Goal: Book appointment/travel/reservation

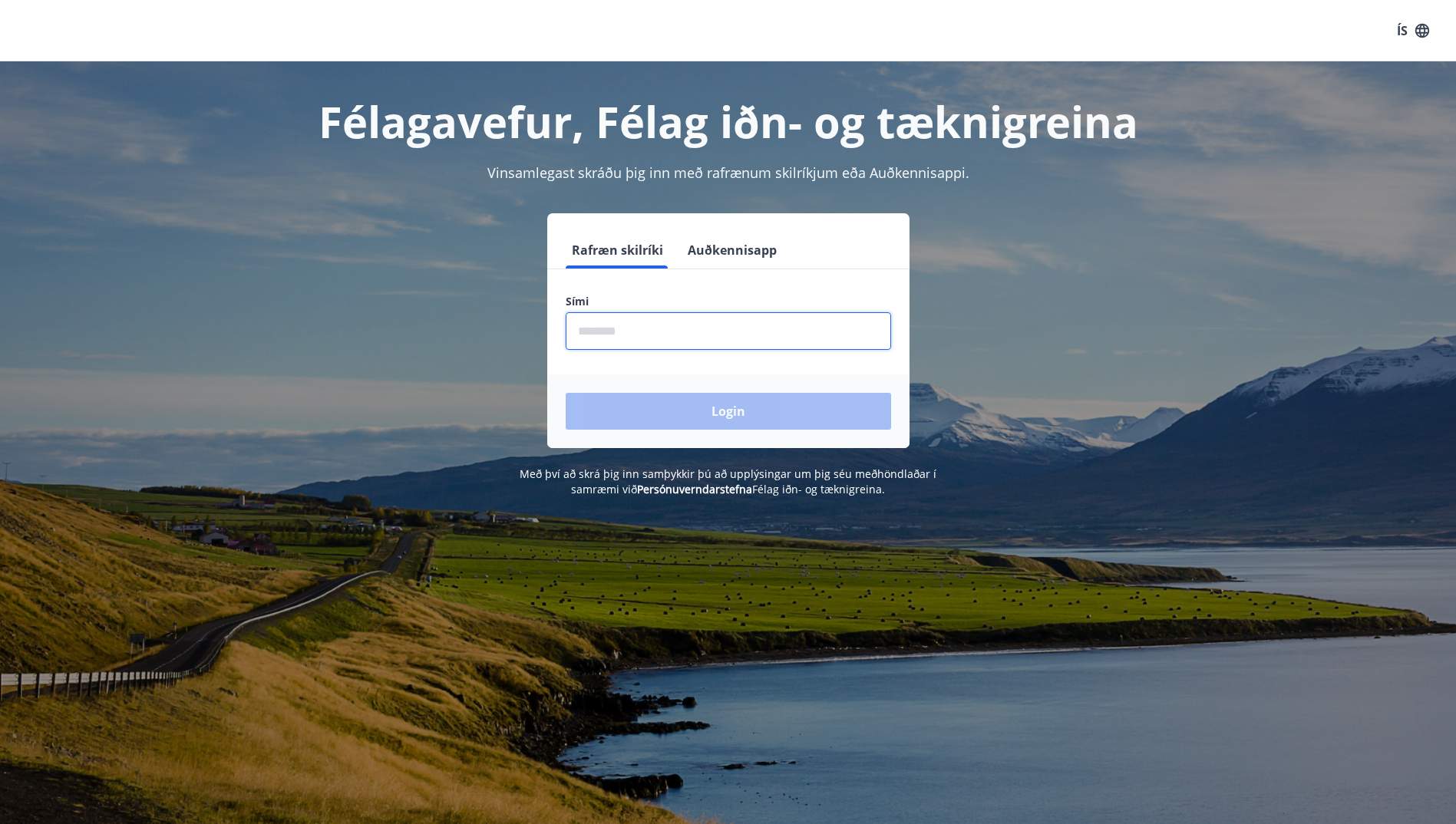
click at [683, 336] on input "phone" at bounding box center [728, 331] width 326 height 38
type input "********"
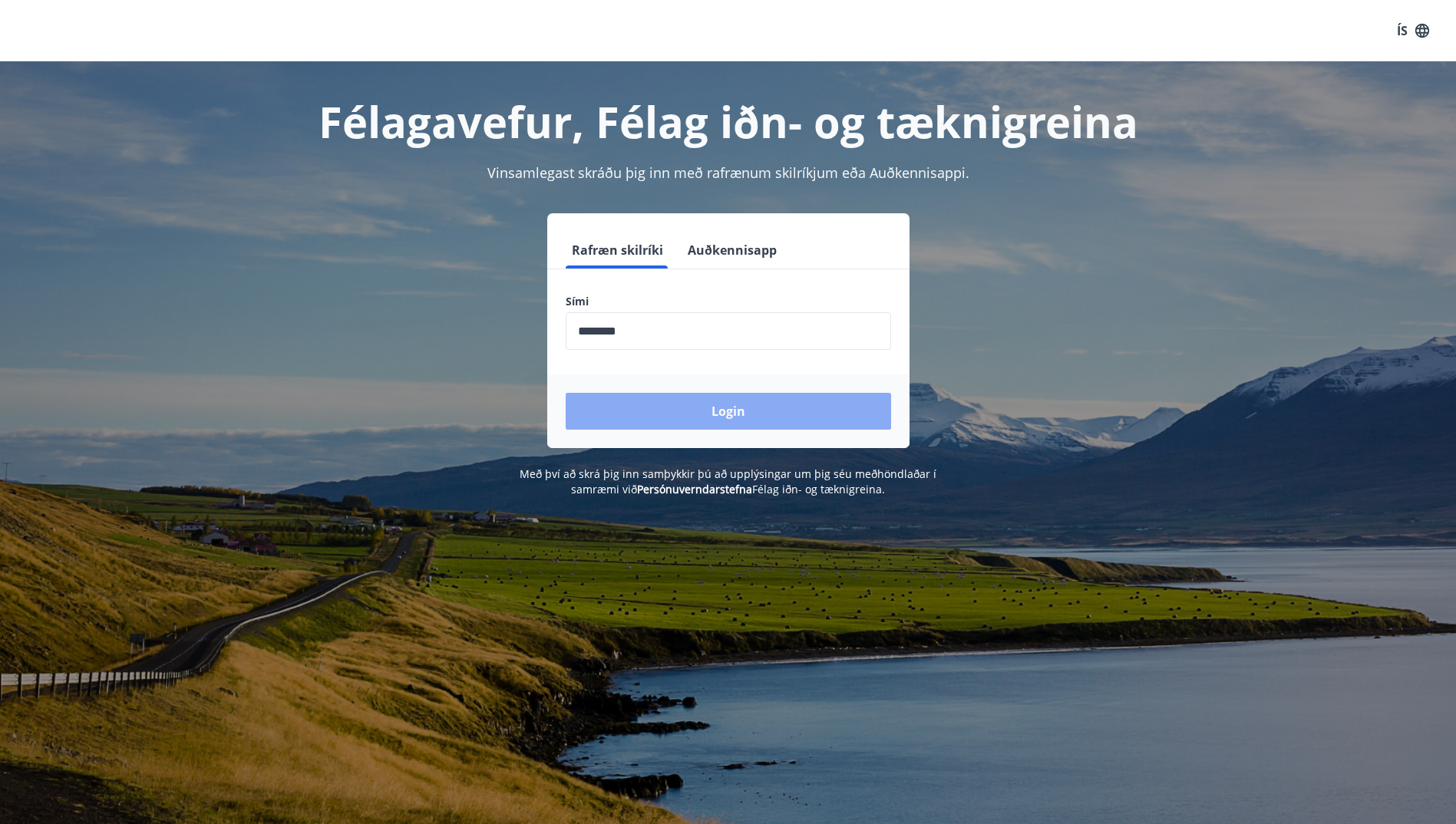
click at [663, 411] on button "Login" at bounding box center [728, 412] width 326 height 37
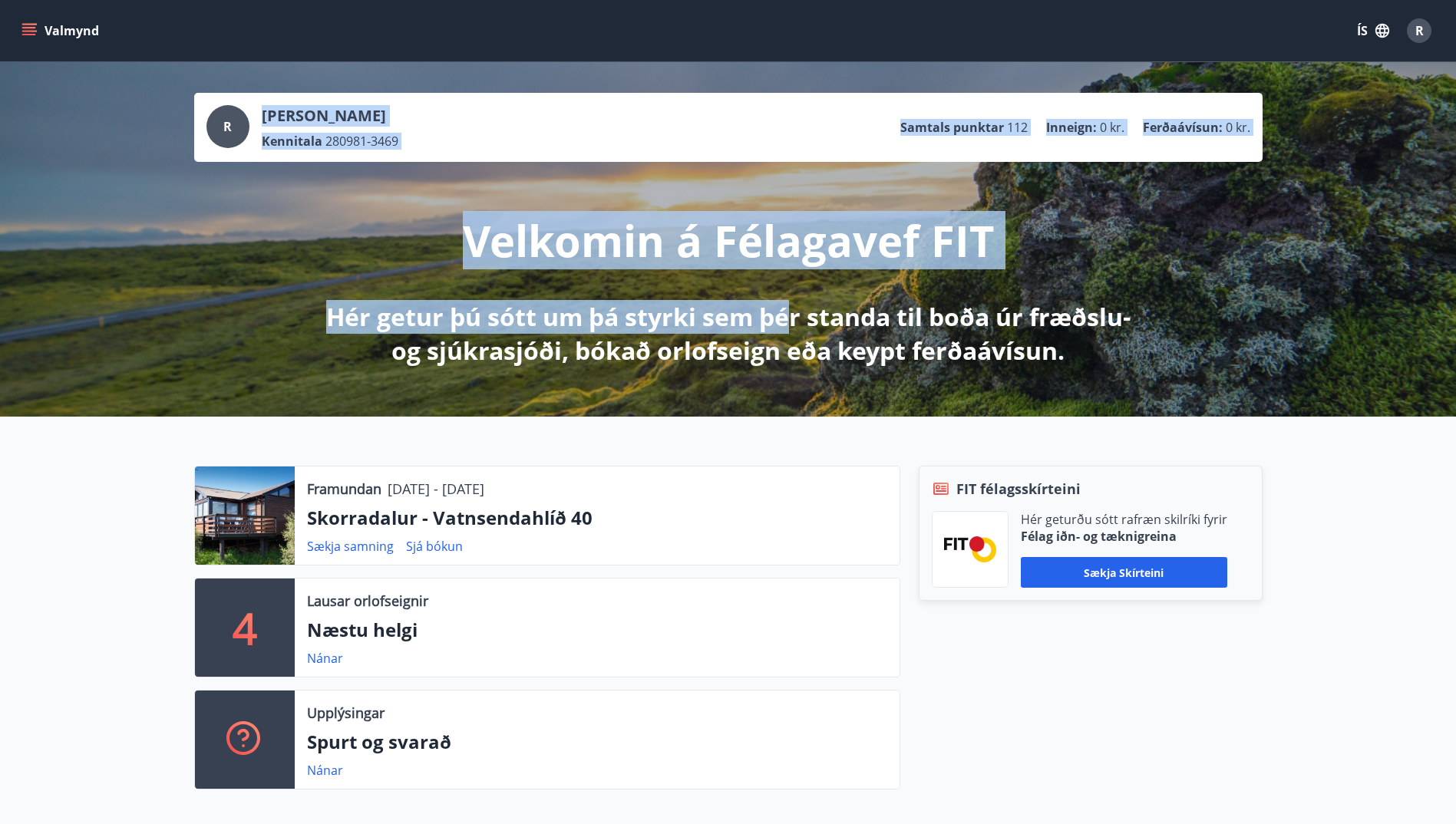
drag, startPoint x: 327, startPoint y: 413, endPoint x: 979, endPoint y: 408, distance: 652.0
click at [979, 408] on div "R [PERSON_NAME] Kennitala 280981-3469 Samtals punktar 112 Inneign : 0 kr. Ferða…" at bounding box center [728, 240] width 1456 height 355
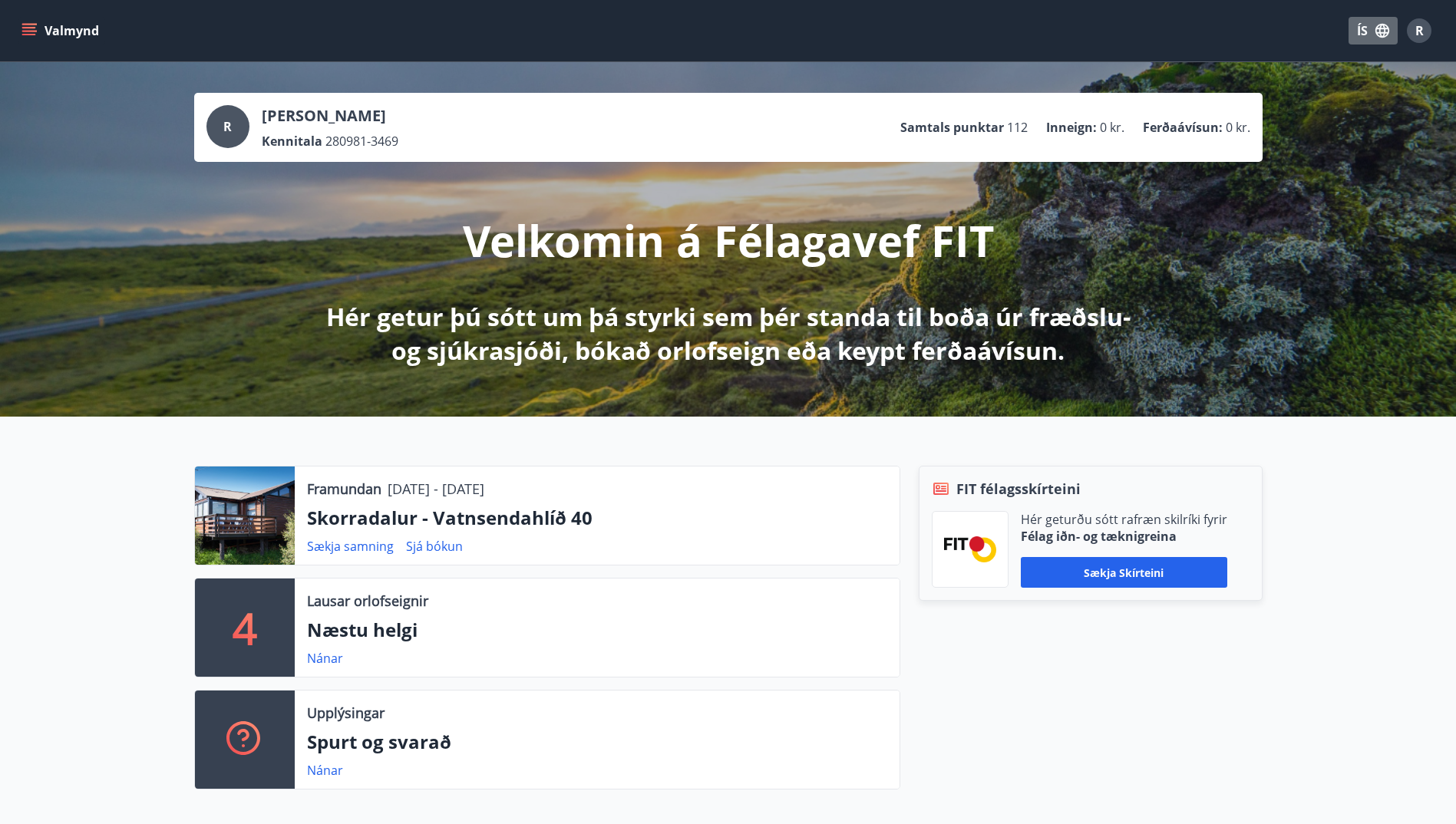
click at [1364, 32] on button "ÍS" at bounding box center [1373, 31] width 49 height 28
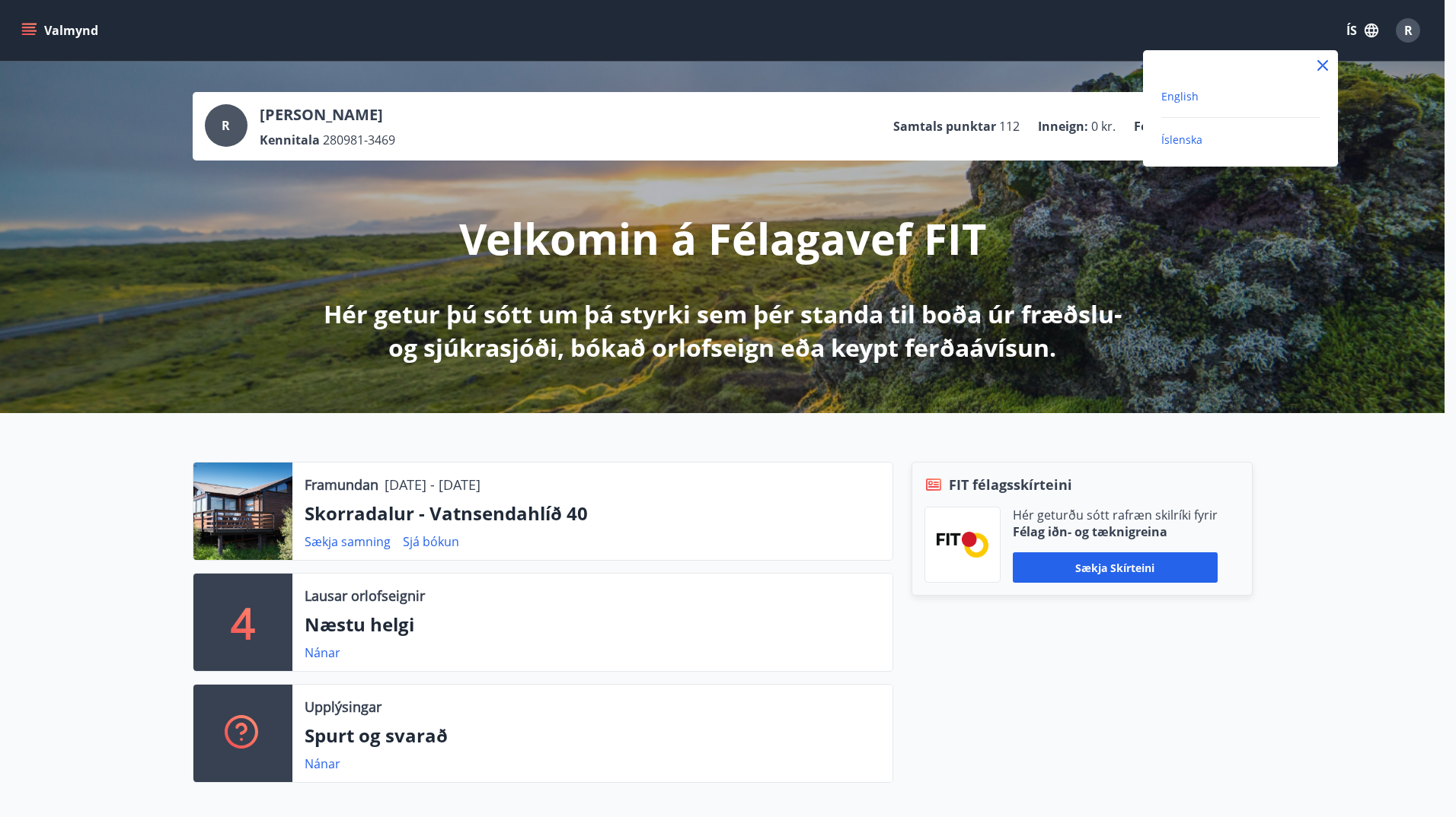
click at [1169, 98] on span "English" at bounding box center [1180, 96] width 37 height 14
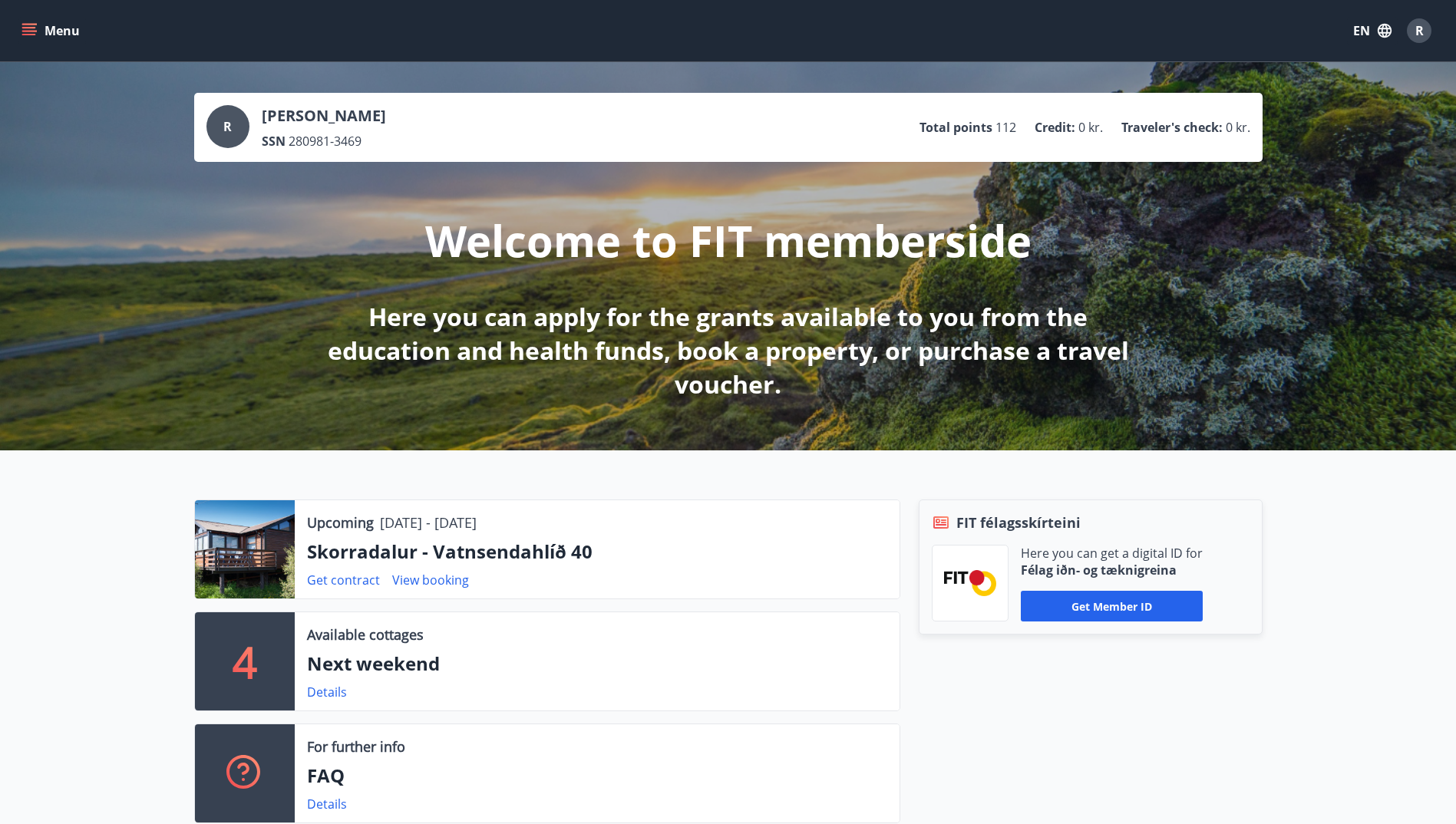
click at [53, 33] on button "Menu" at bounding box center [52, 31] width 67 height 28
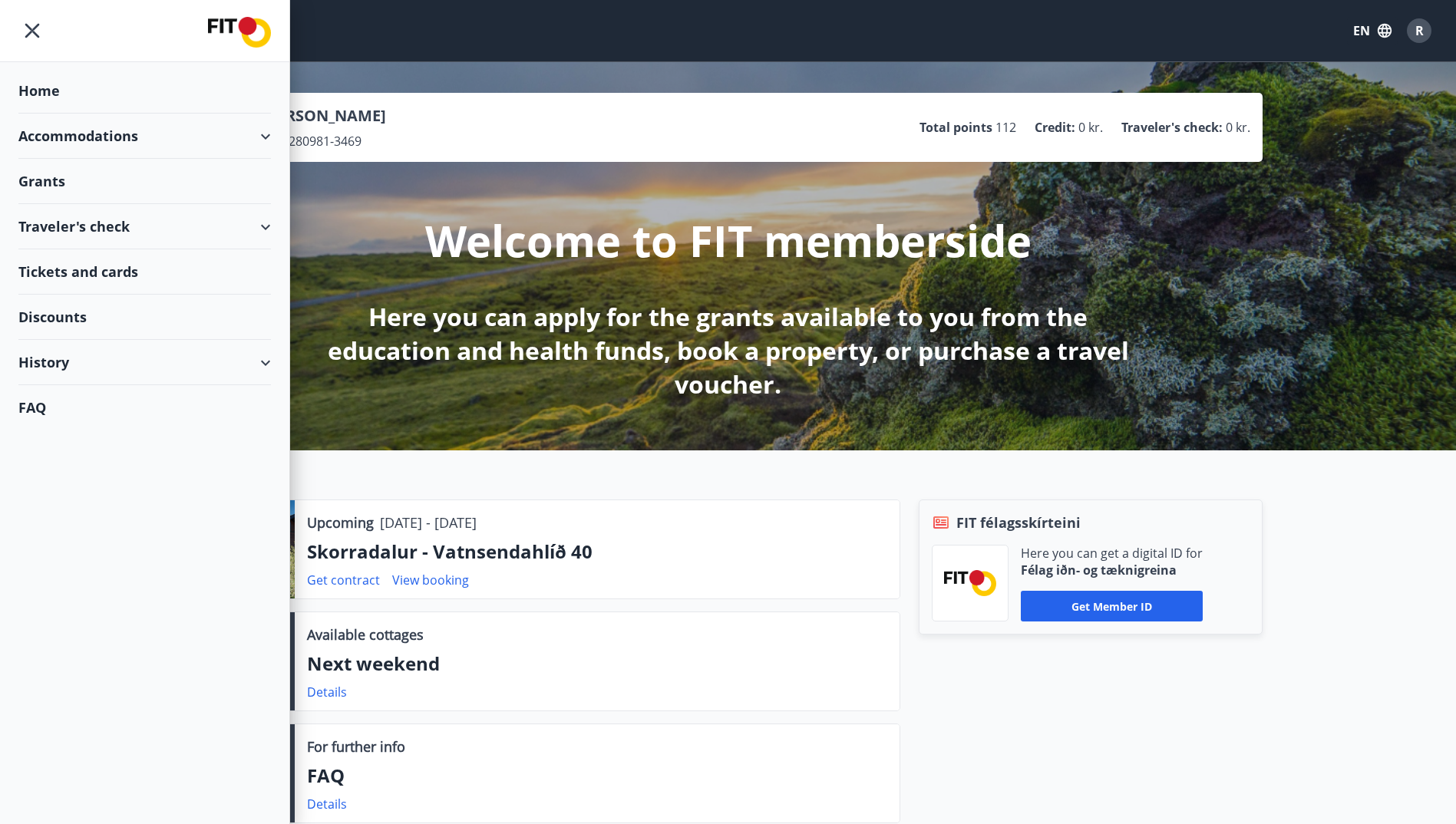
click at [77, 141] on div "Accommodations" at bounding box center [145, 136] width 252 height 45
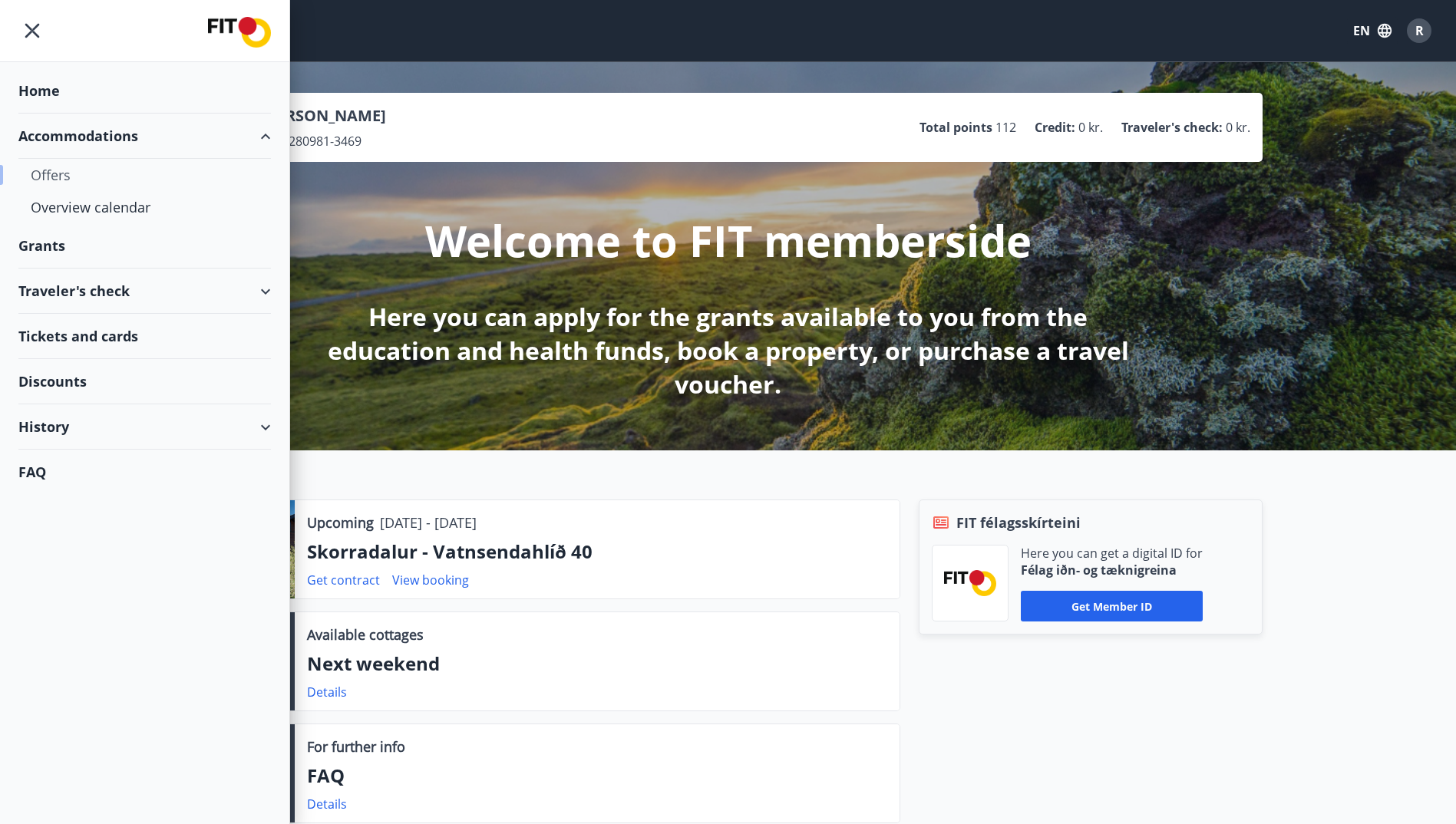
click at [69, 175] on div "Offers" at bounding box center [145, 174] width 228 height 32
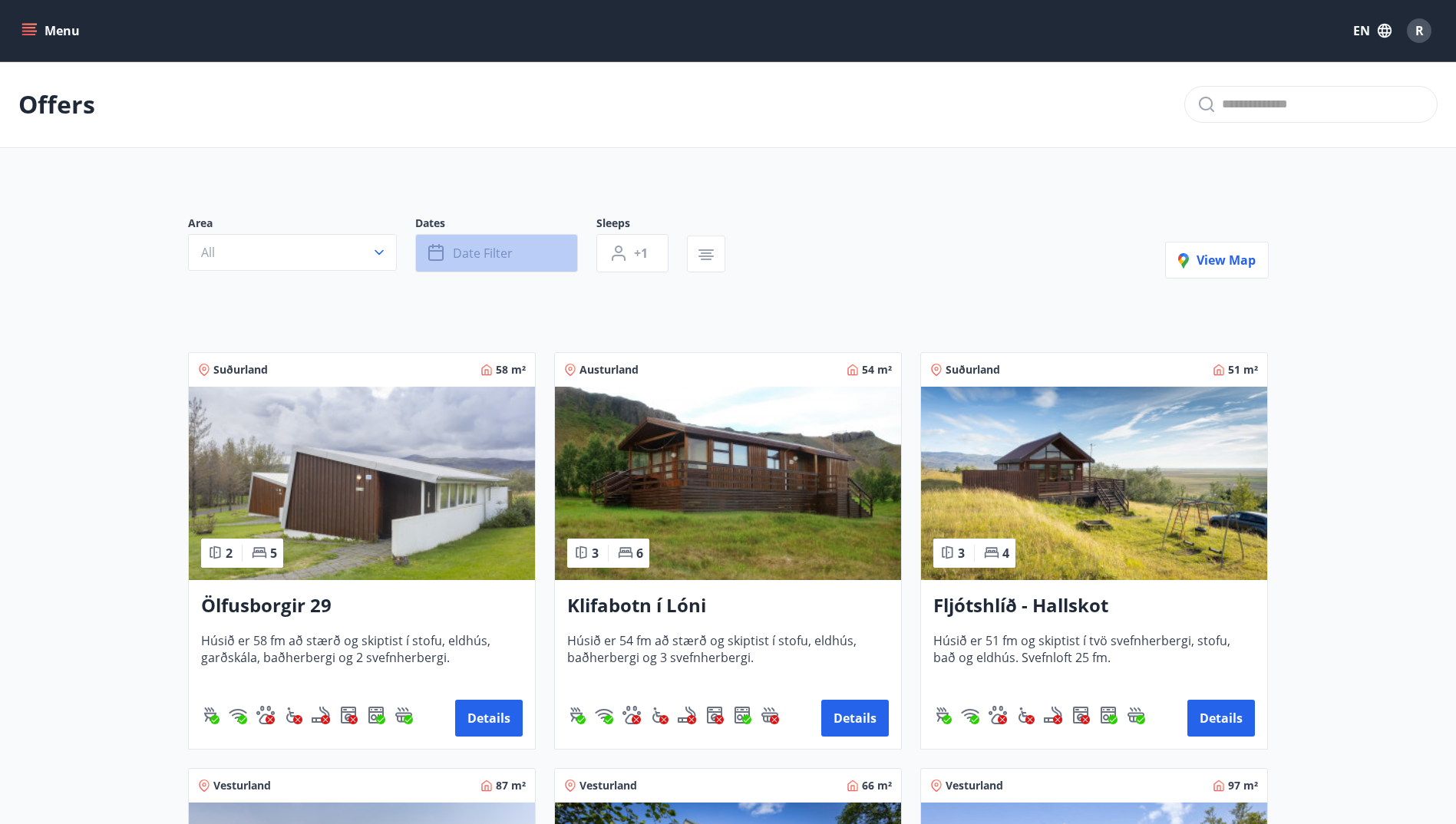
click at [496, 266] on button "Date filter" at bounding box center [496, 253] width 163 height 39
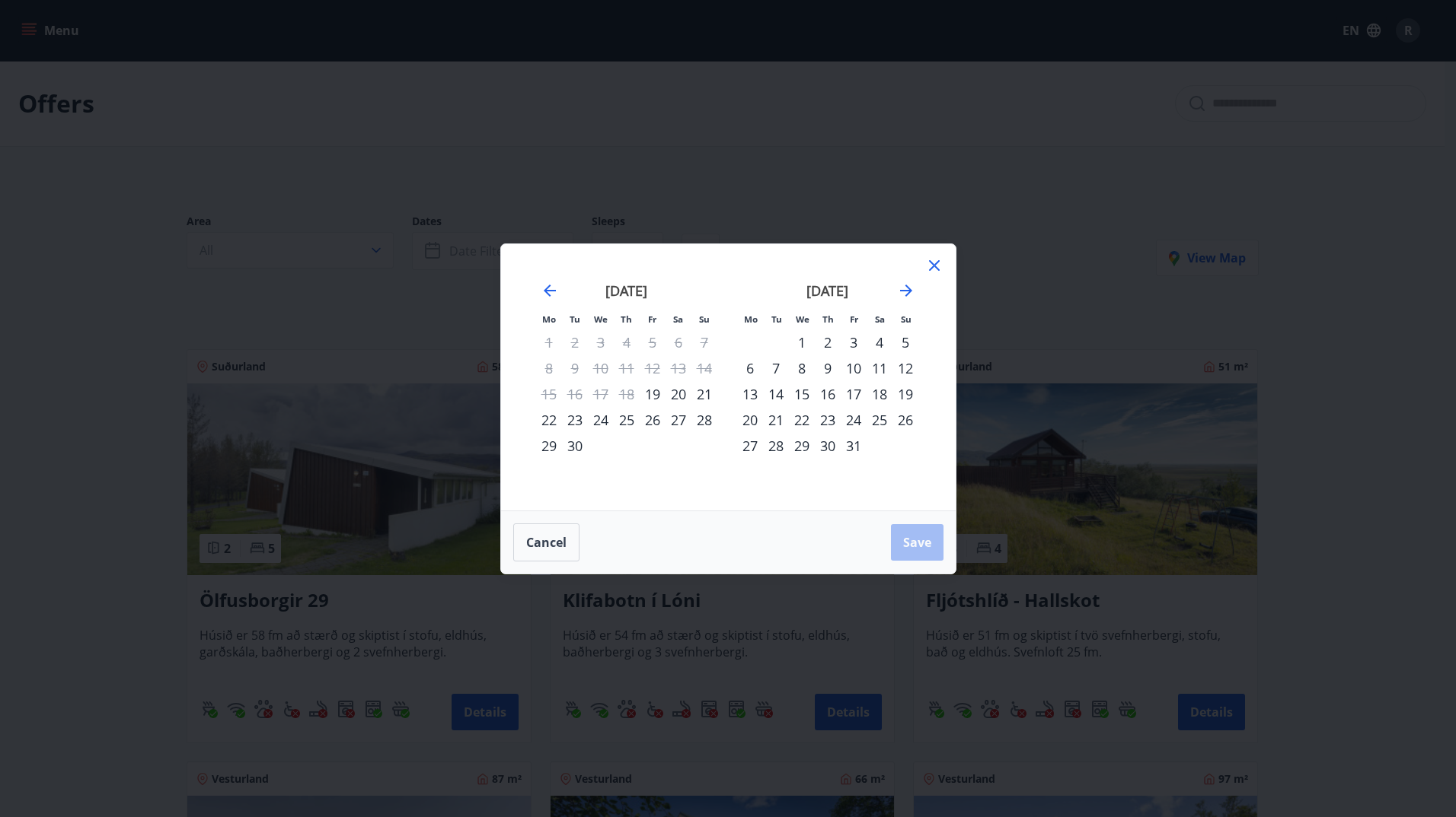
click at [847, 395] on div "17" at bounding box center [853, 394] width 26 height 26
click at [906, 398] on div "19" at bounding box center [905, 394] width 26 height 26
click at [926, 538] on span "Save" at bounding box center [917, 543] width 28 height 17
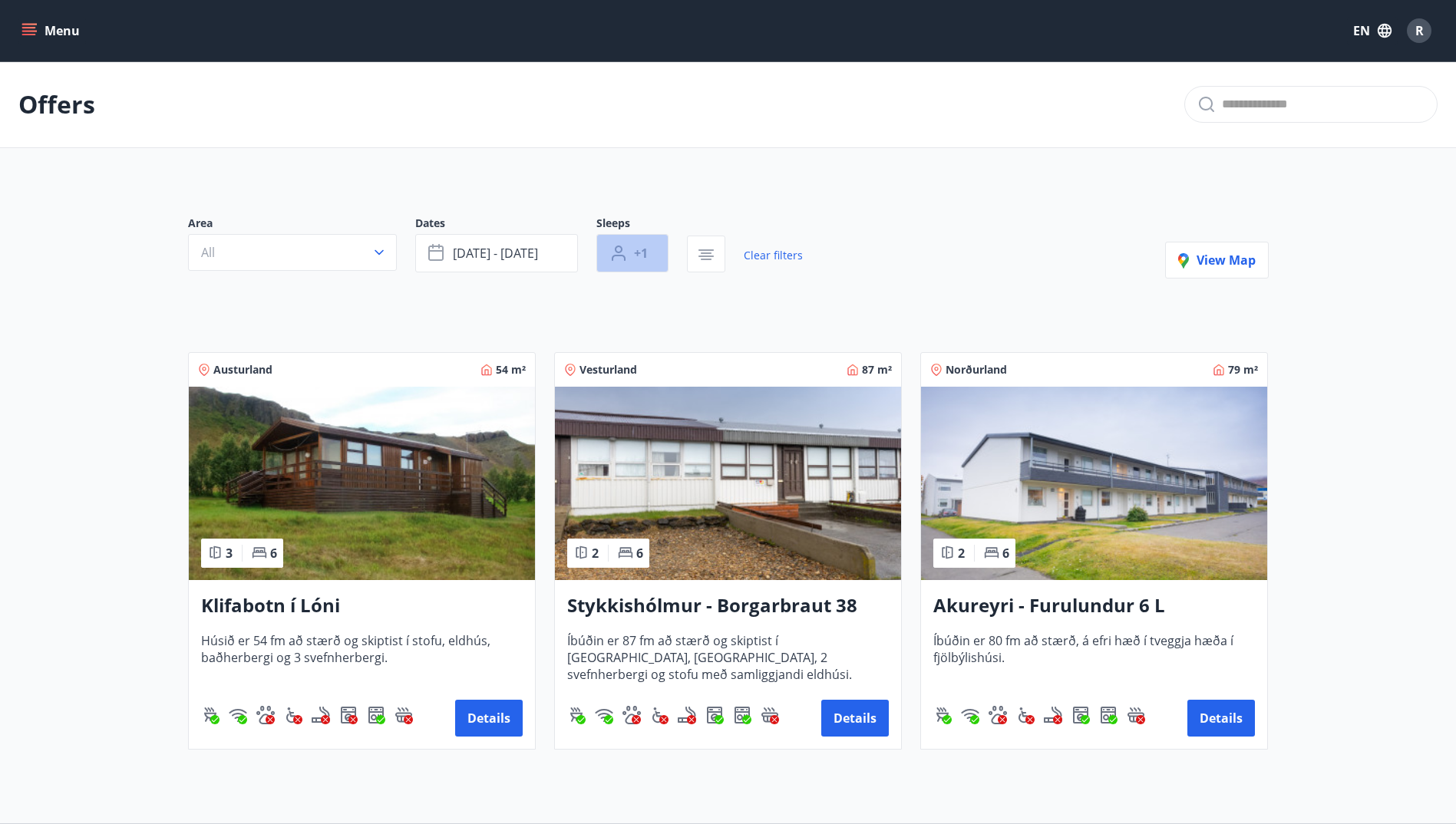
click at [655, 257] on button "+1" at bounding box center [632, 253] width 72 height 39
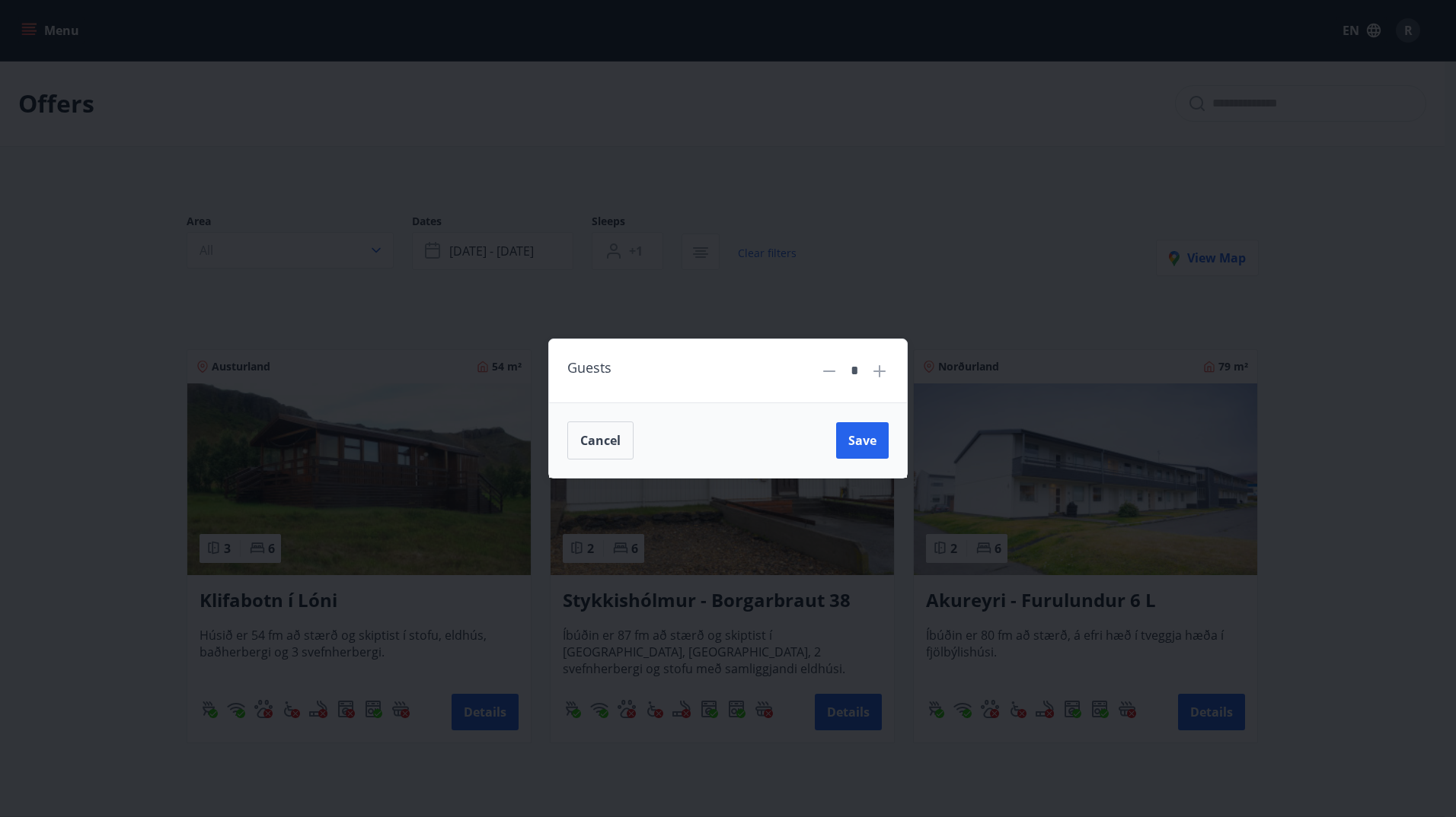
click at [881, 375] on icon at bounding box center [879, 371] width 18 height 18
click at [833, 374] on icon at bounding box center [829, 371] width 18 height 18
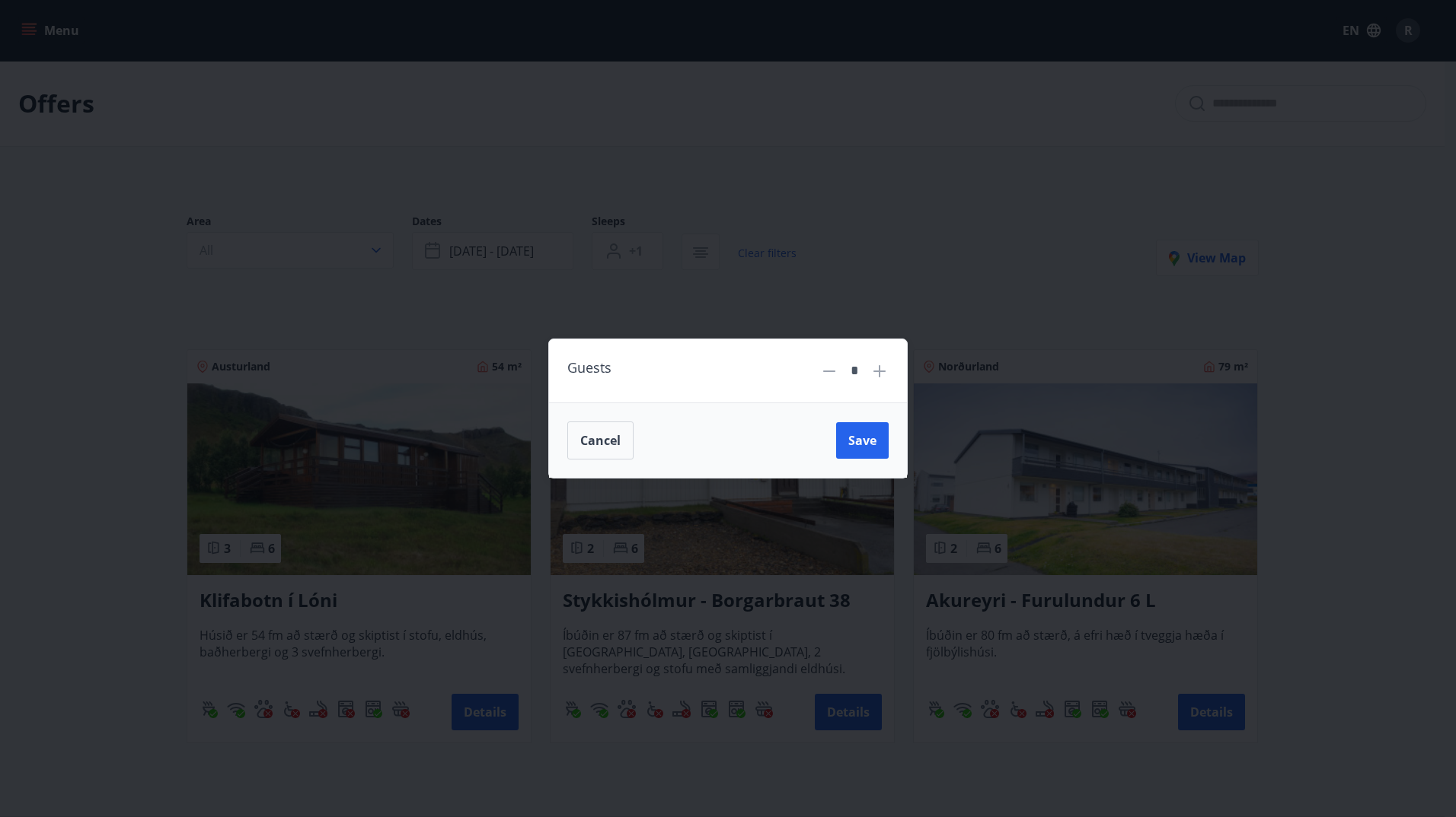
type input "*"
click at [872, 440] on span "Save" at bounding box center [861, 441] width 28 height 17
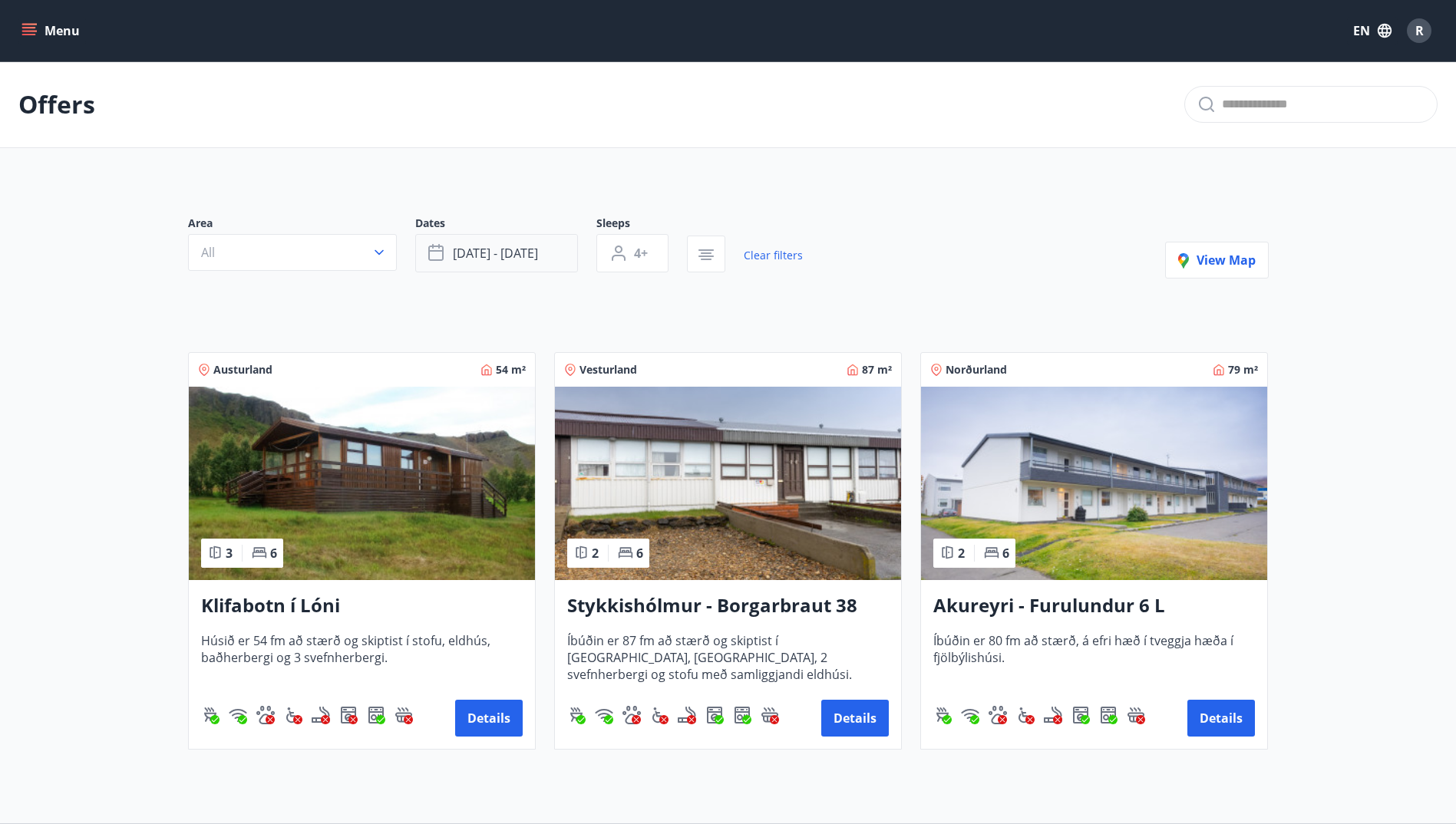
click at [542, 257] on button "[DATE] - [DATE]" at bounding box center [496, 253] width 163 height 39
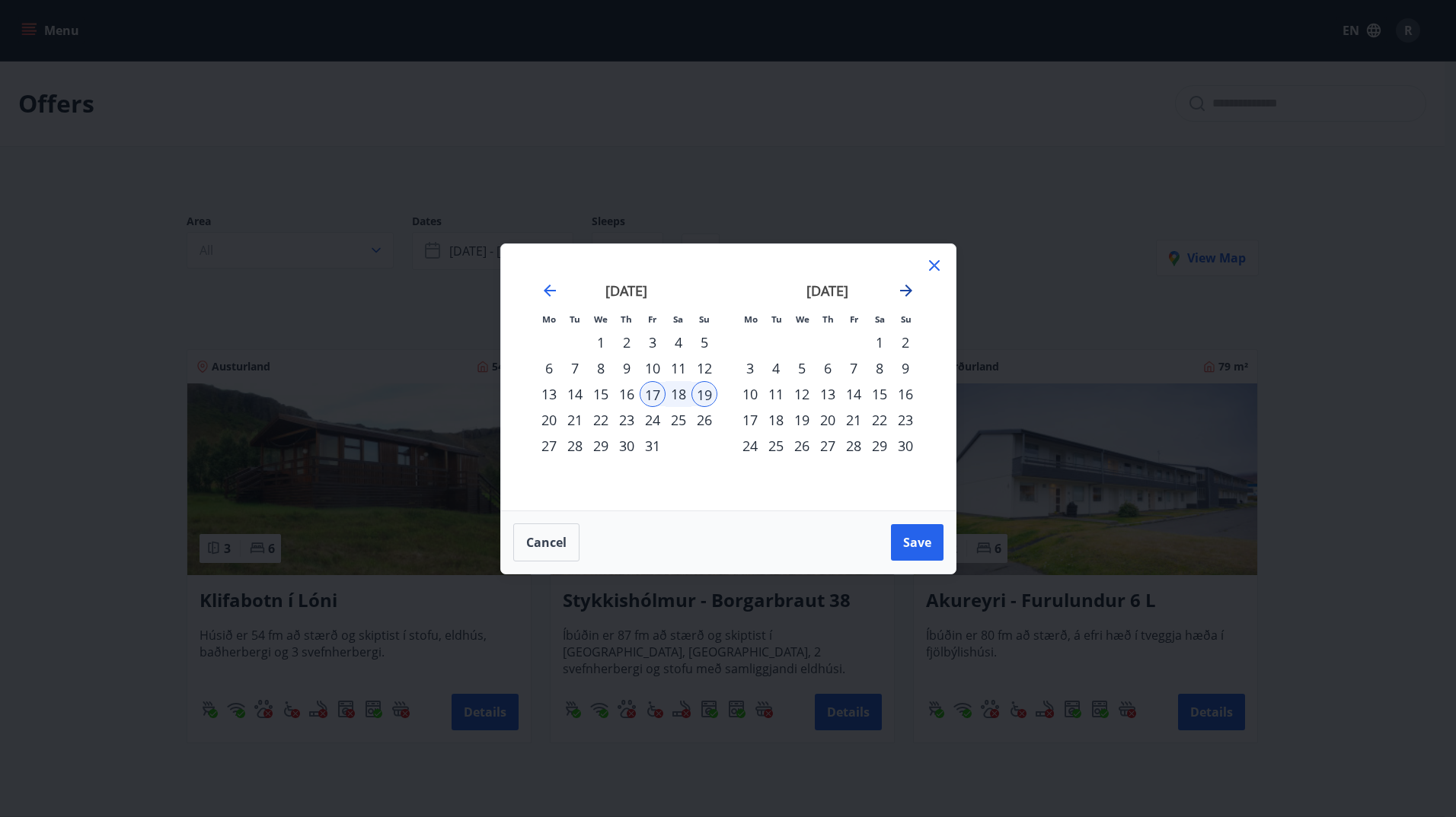
click at [902, 288] on icon "Move forward to switch to the next month." at bounding box center [905, 290] width 18 height 18
click at [750, 417] on div "22" at bounding box center [750, 419] width 26 height 26
click at [908, 423] on div "28" at bounding box center [905, 419] width 26 height 26
click at [923, 548] on span "Save" at bounding box center [917, 543] width 28 height 17
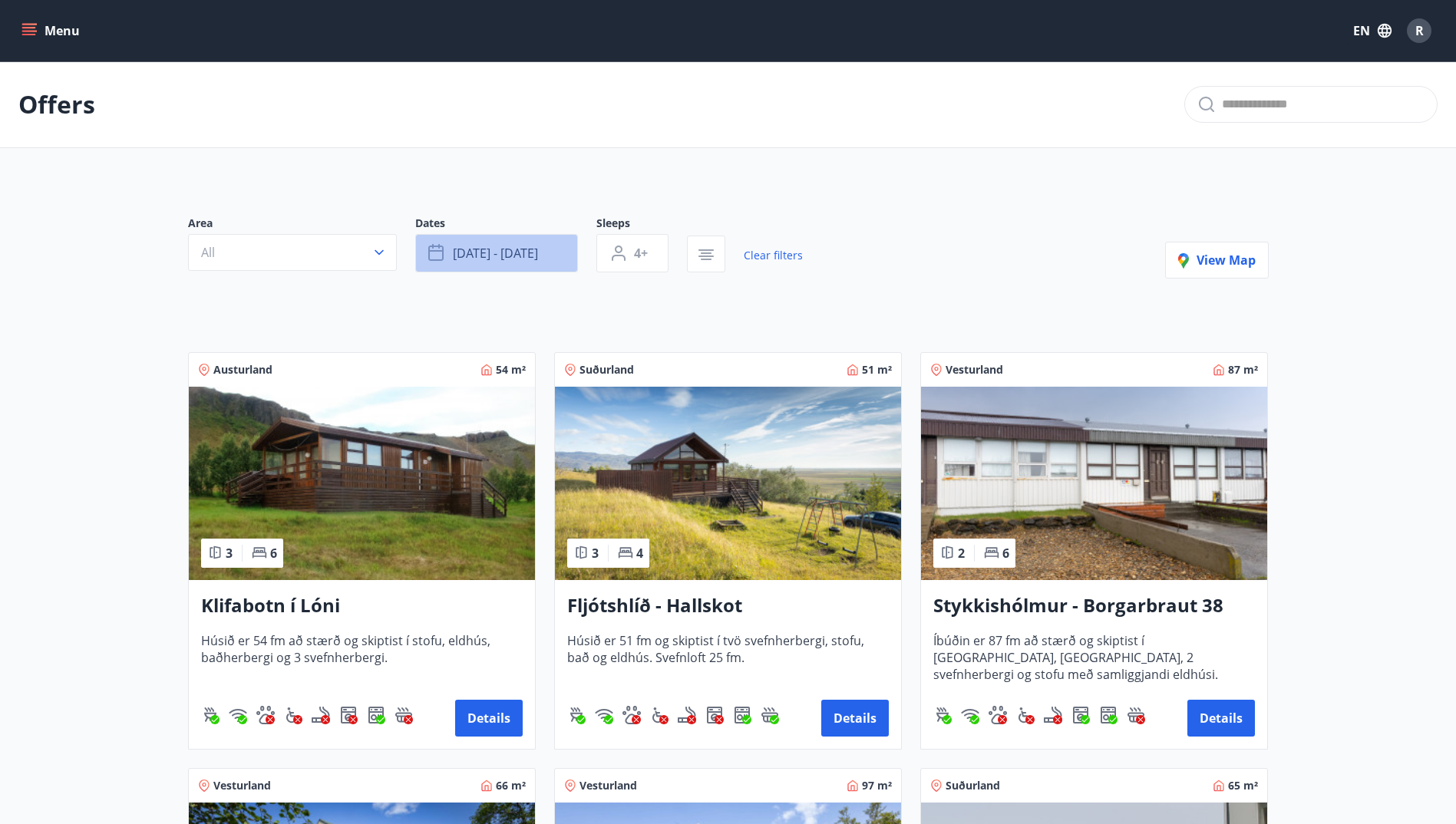
click at [564, 253] on button "[DATE] - [DATE]" at bounding box center [496, 253] width 163 height 39
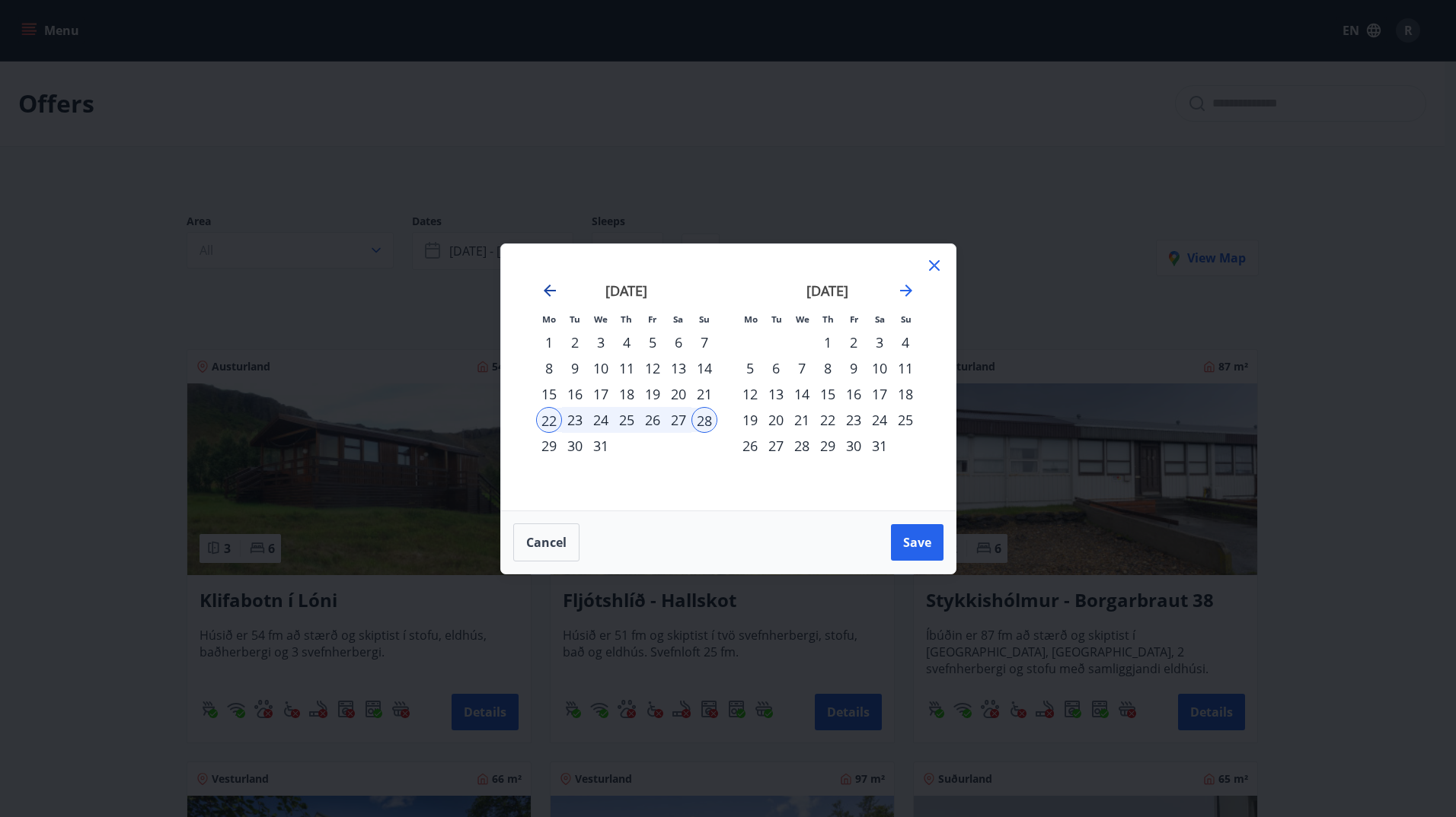
click at [545, 290] on icon "Move backward to switch to the previous month." at bounding box center [550, 290] width 12 height 12
click at [934, 264] on icon at bounding box center [934, 265] width 11 height 11
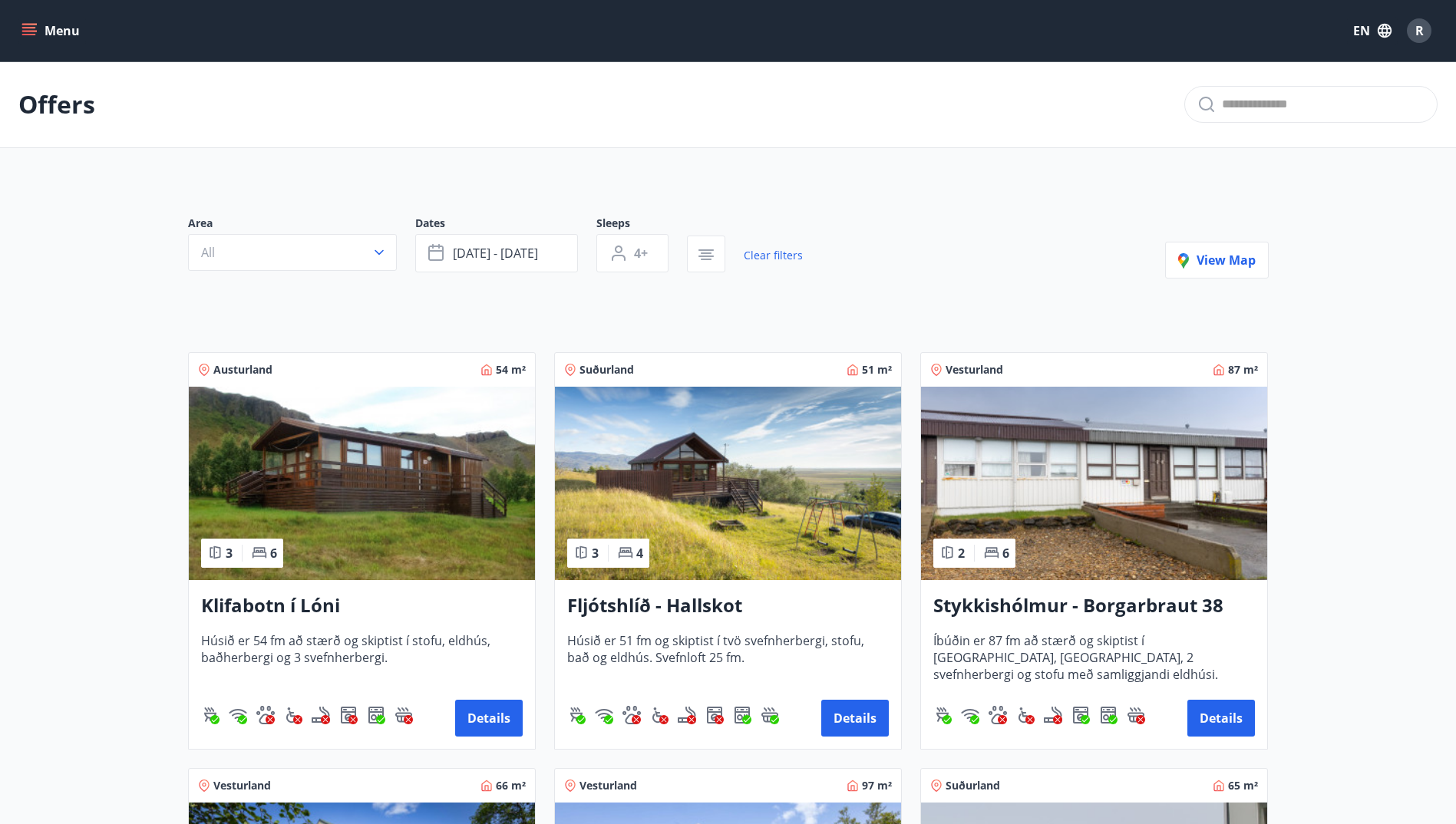
click at [48, 104] on p "Offers" at bounding box center [57, 104] width 77 height 34
click at [354, 249] on button "All" at bounding box center [292, 253] width 209 height 37
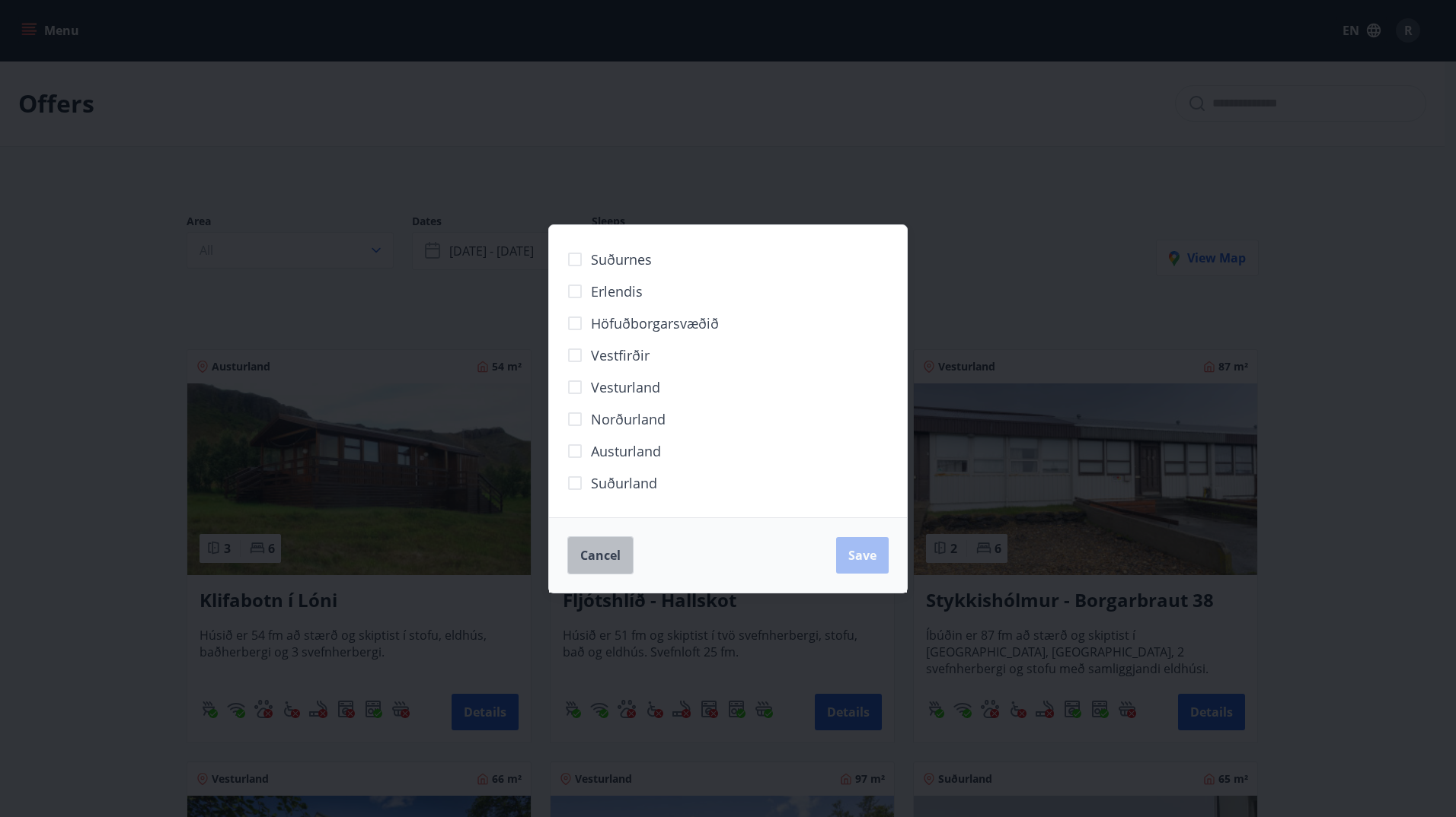
click at [623, 548] on button "Cancel" at bounding box center [599, 556] width 66 height 38
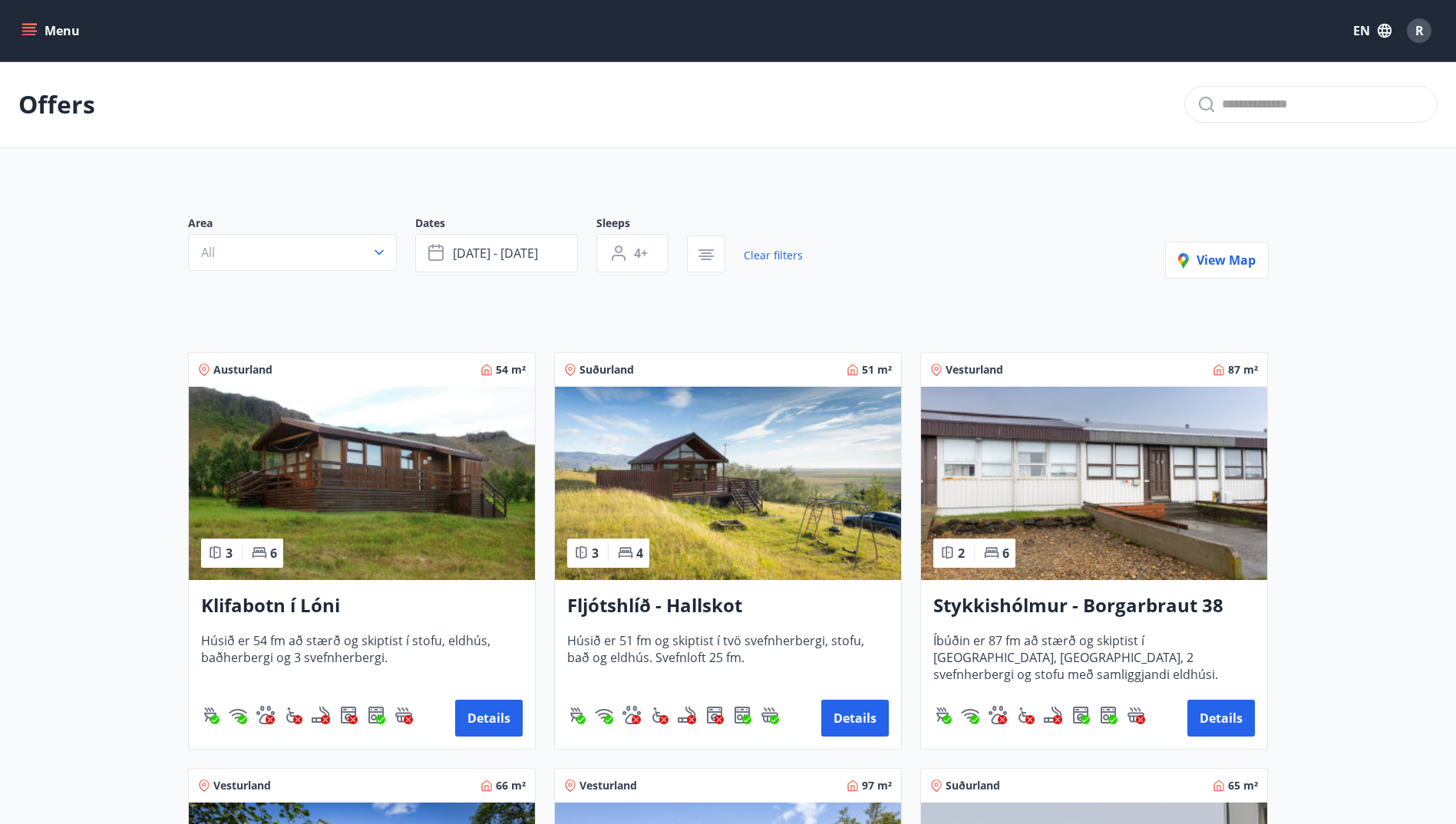
click at [24, 28] on icon "menu" at bounding box center [29, 28] width 13 height 2
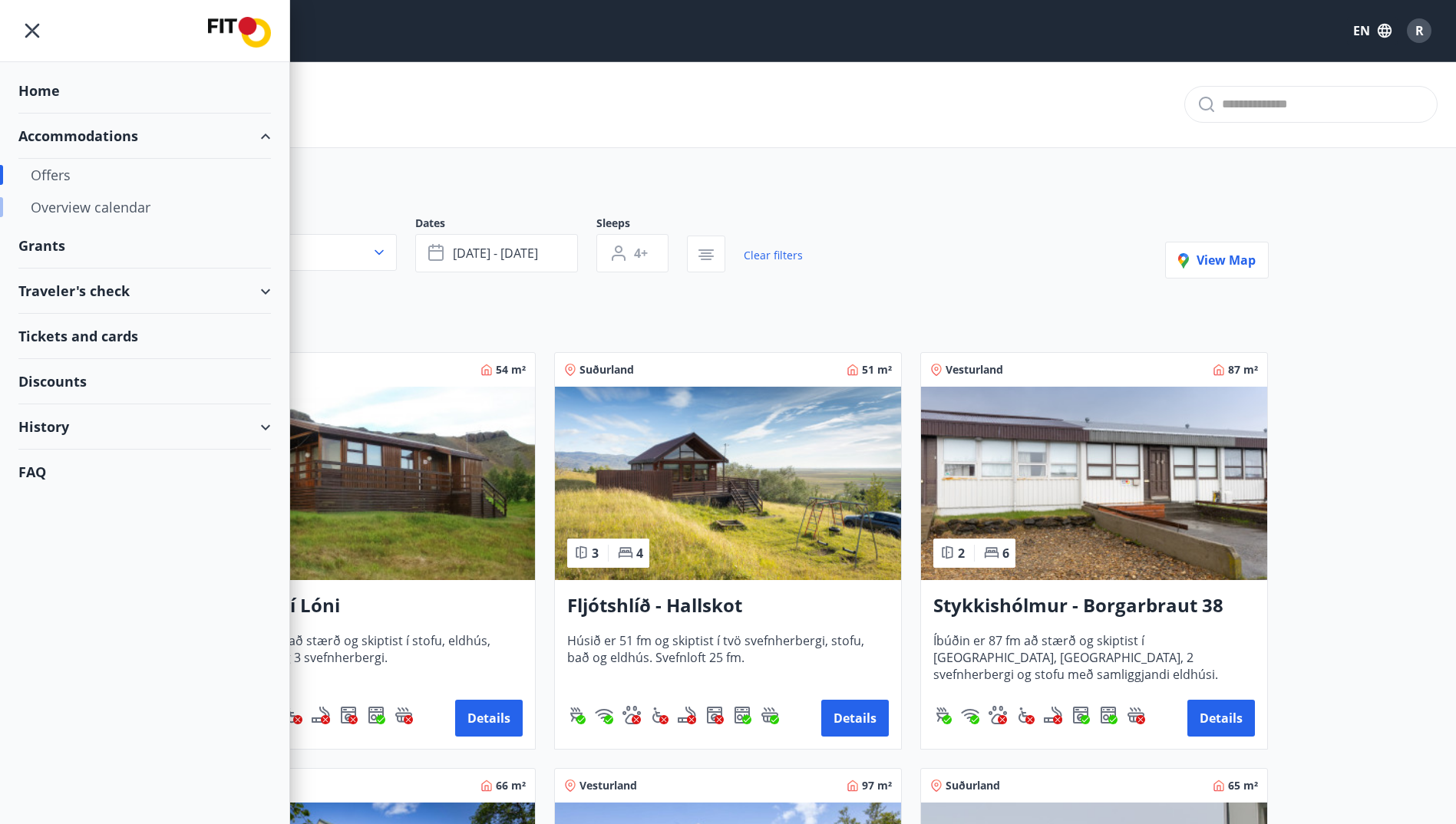
click at [79, 211] on div "Overview calendar" at bounding box center [145, 206] width 228 height 32
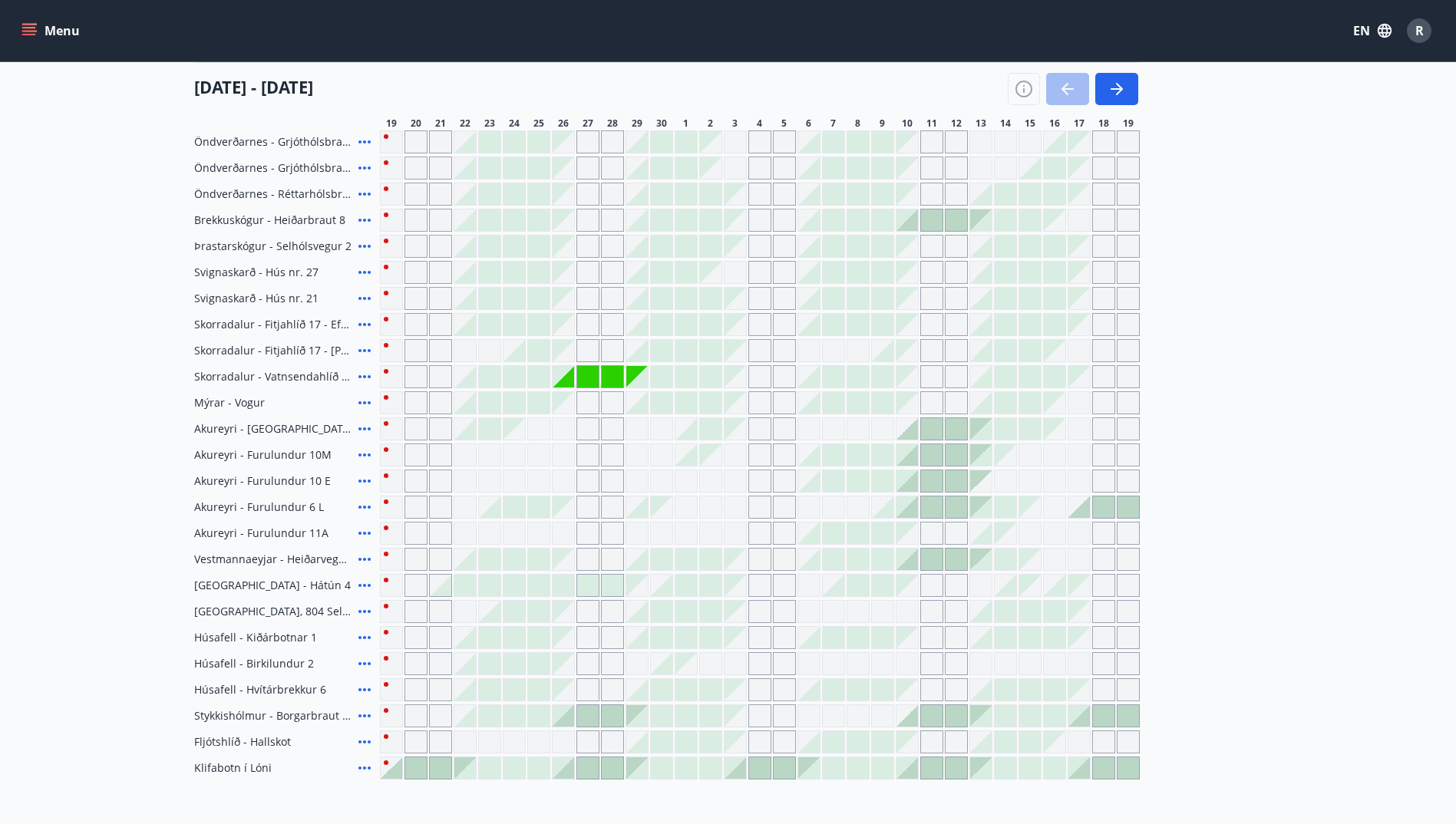
scroll to position [506, 0]
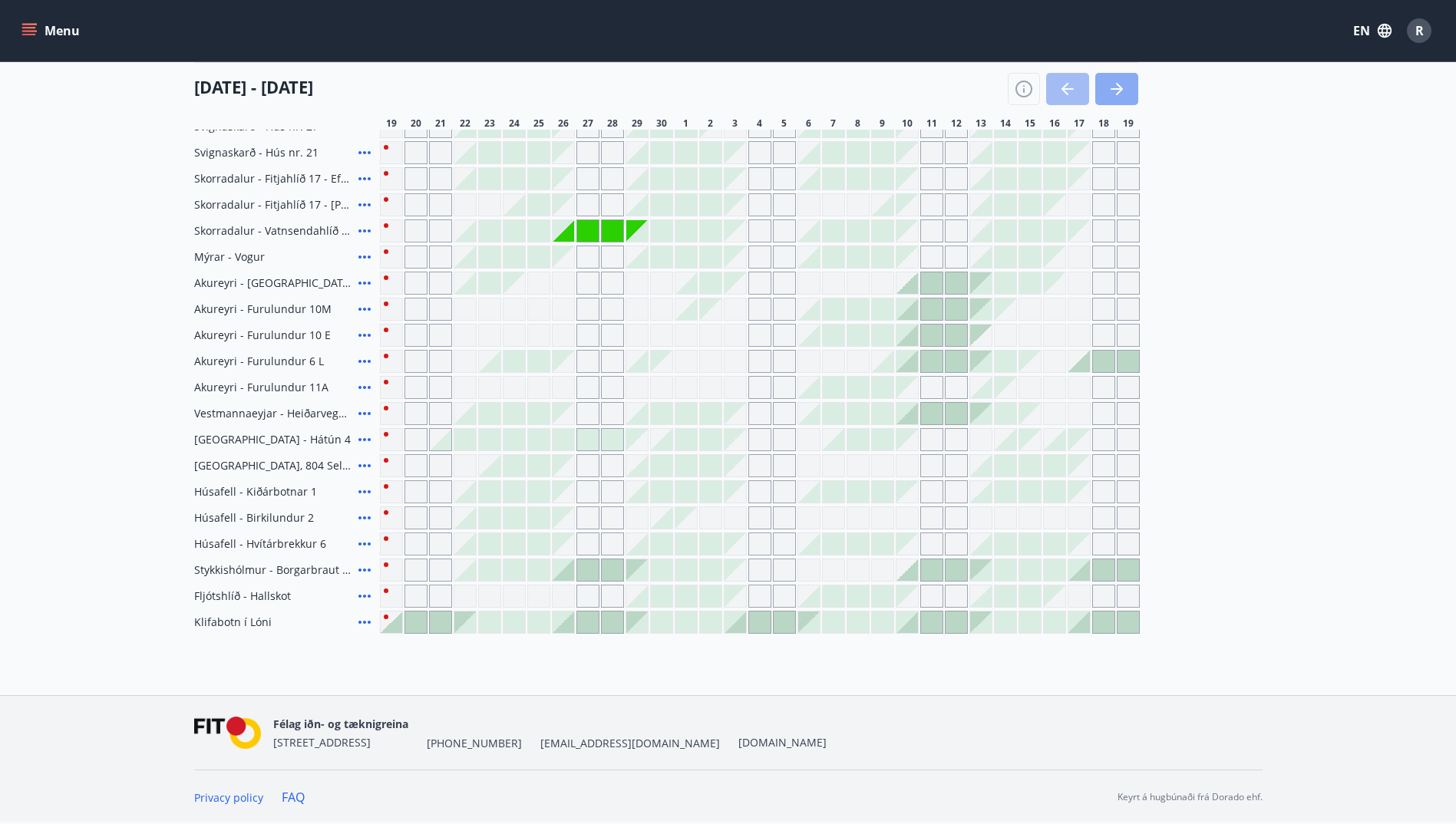
click at [1128, 90] on button "button" at bounding box center [1117, 89] width 43 height 32
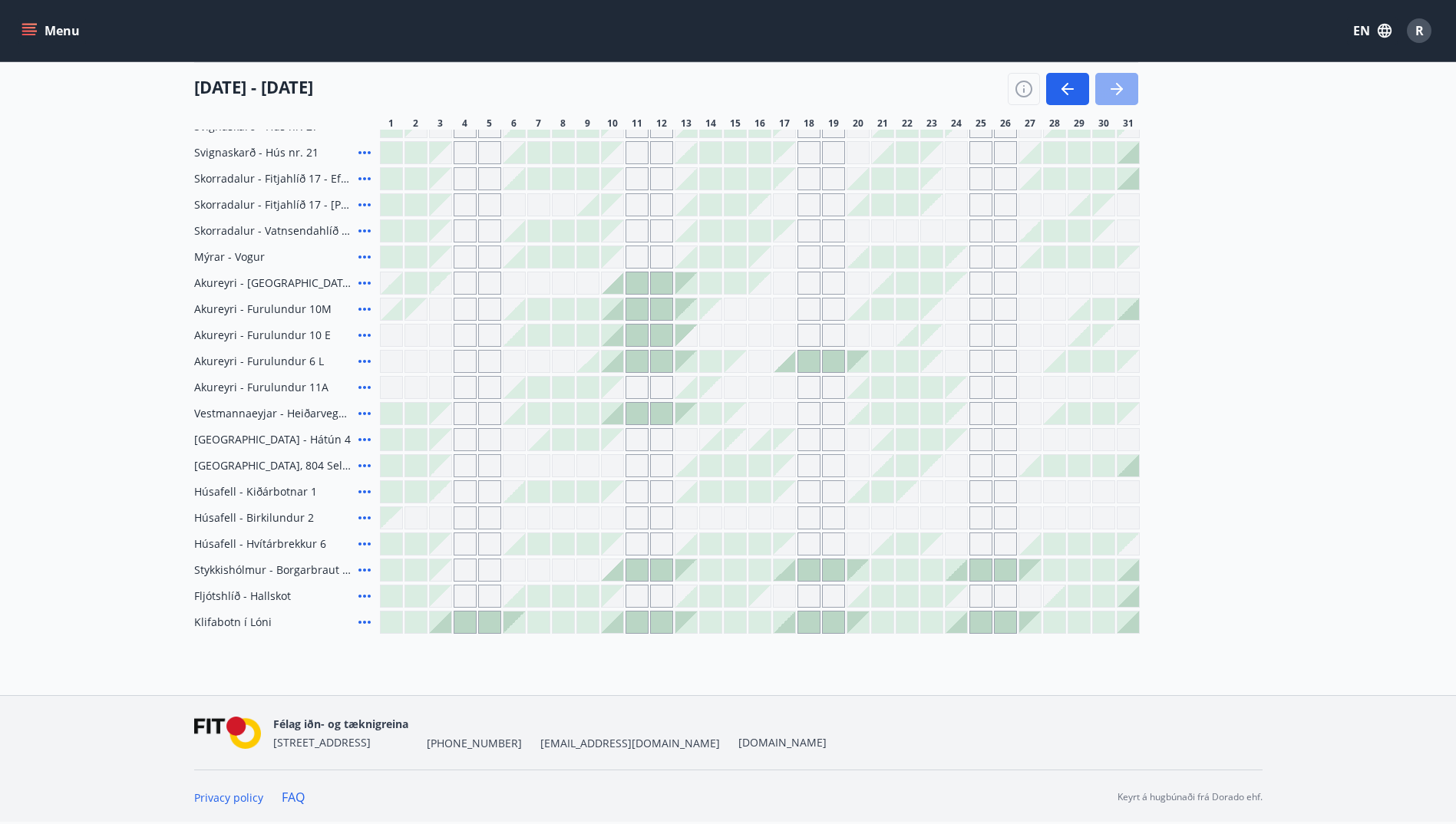
click at [1128, 90] on button "button" at bounding box center [1117, 89] width 43 height 32
click at [1106, 96] on button "button" at bounding box center [1117, 89] width 43 height 32
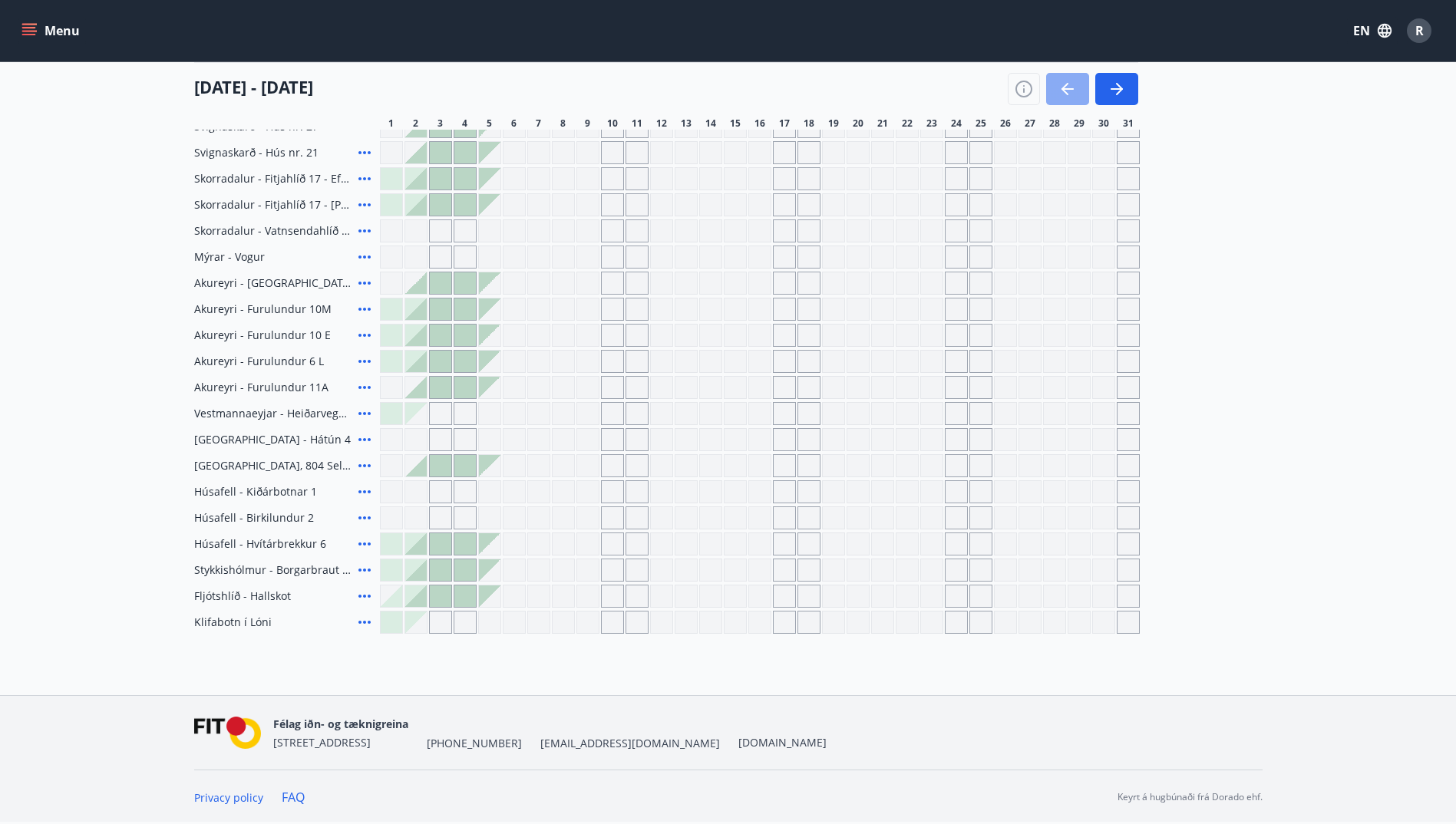
click at [1063, 94] on icon "button" at bounding box center [1067, 89] width 18 height 18
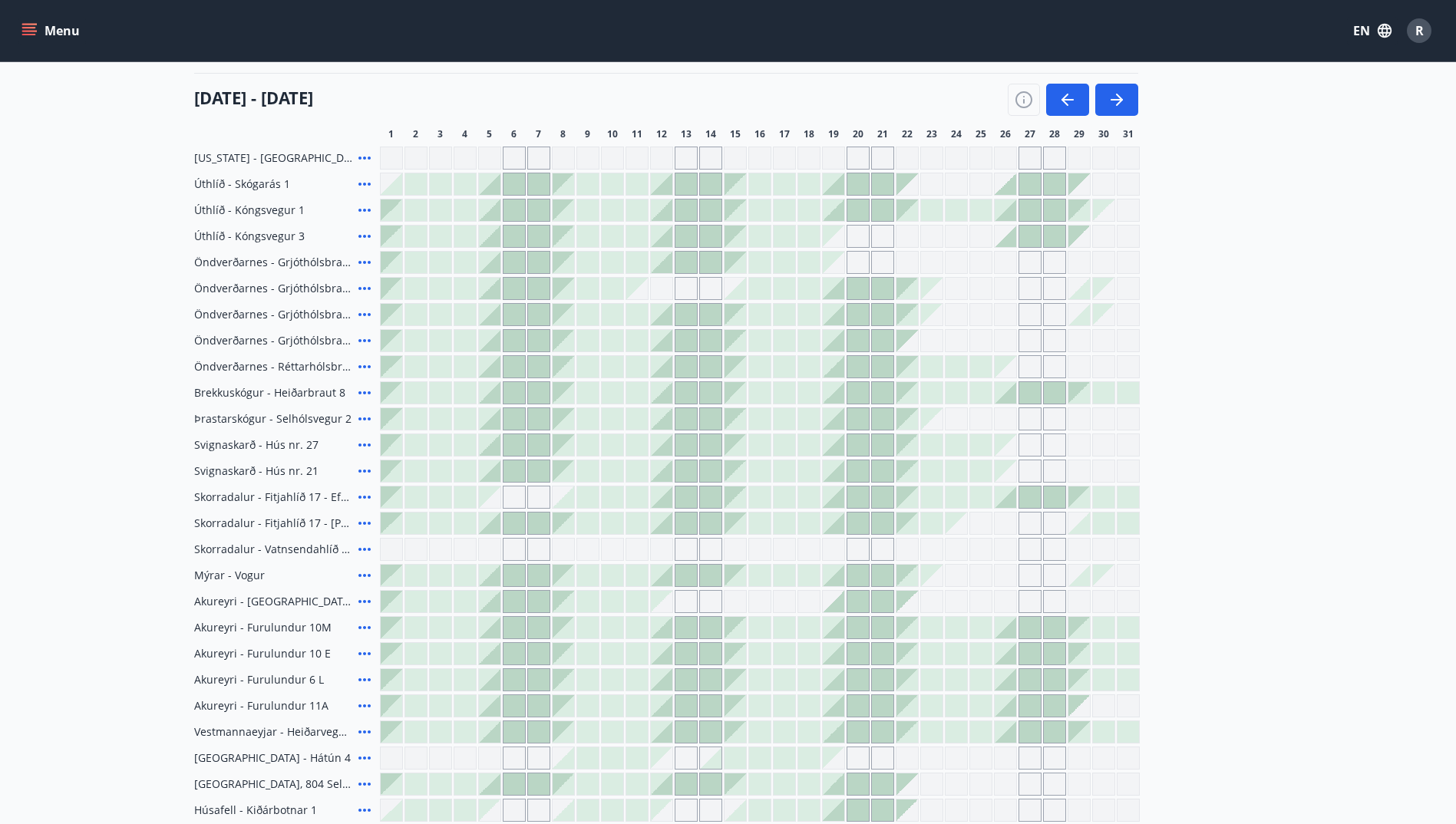
scroll to position [187, 0]
click at [1070, 98] on icon "button" at bounding box center [1067, 100] width 18 height 18
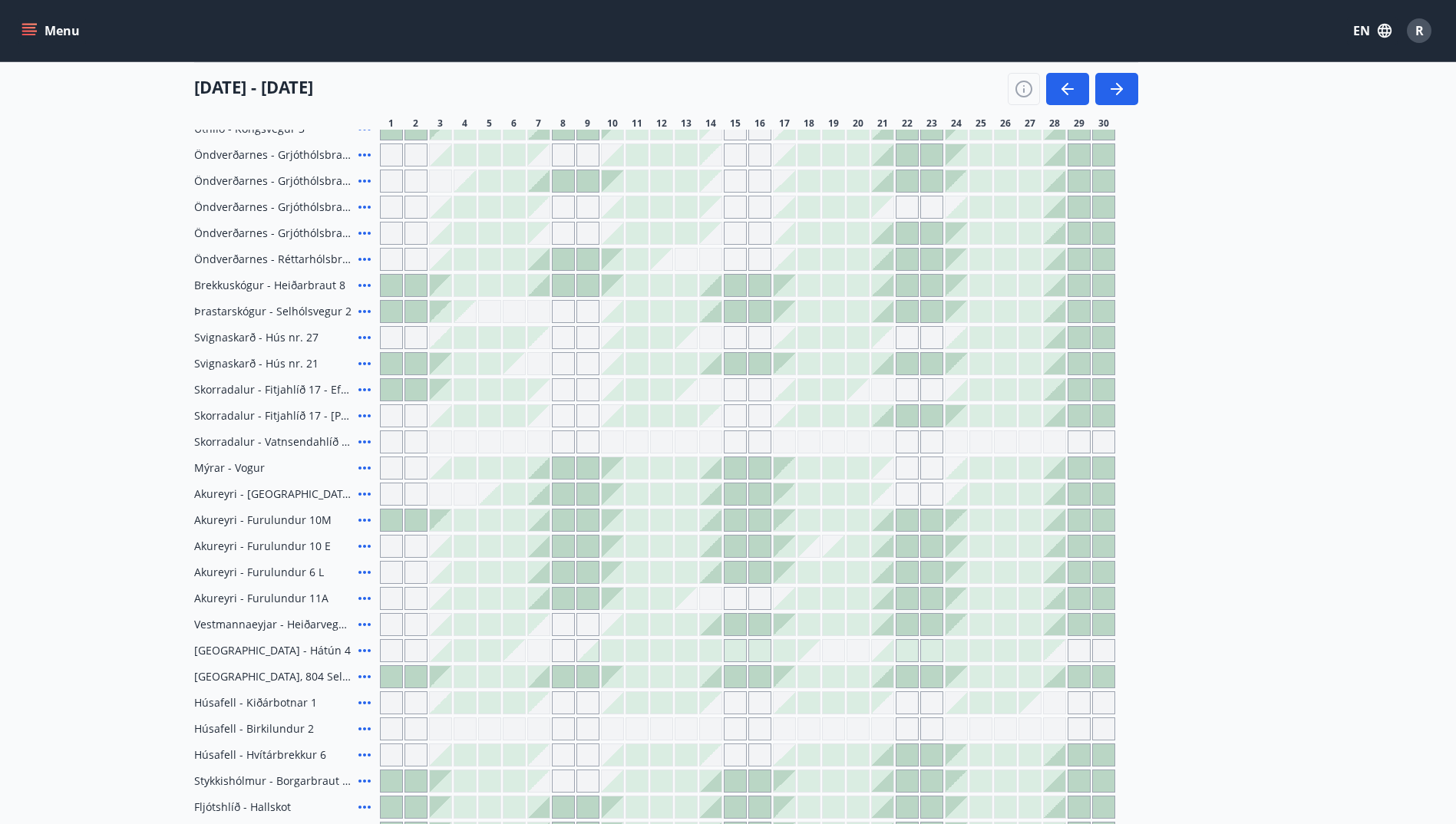
scroll to position [294, 0]
click at [1070, 87] on icon "button" at bounding box center [1067, 89] width 18 height 18
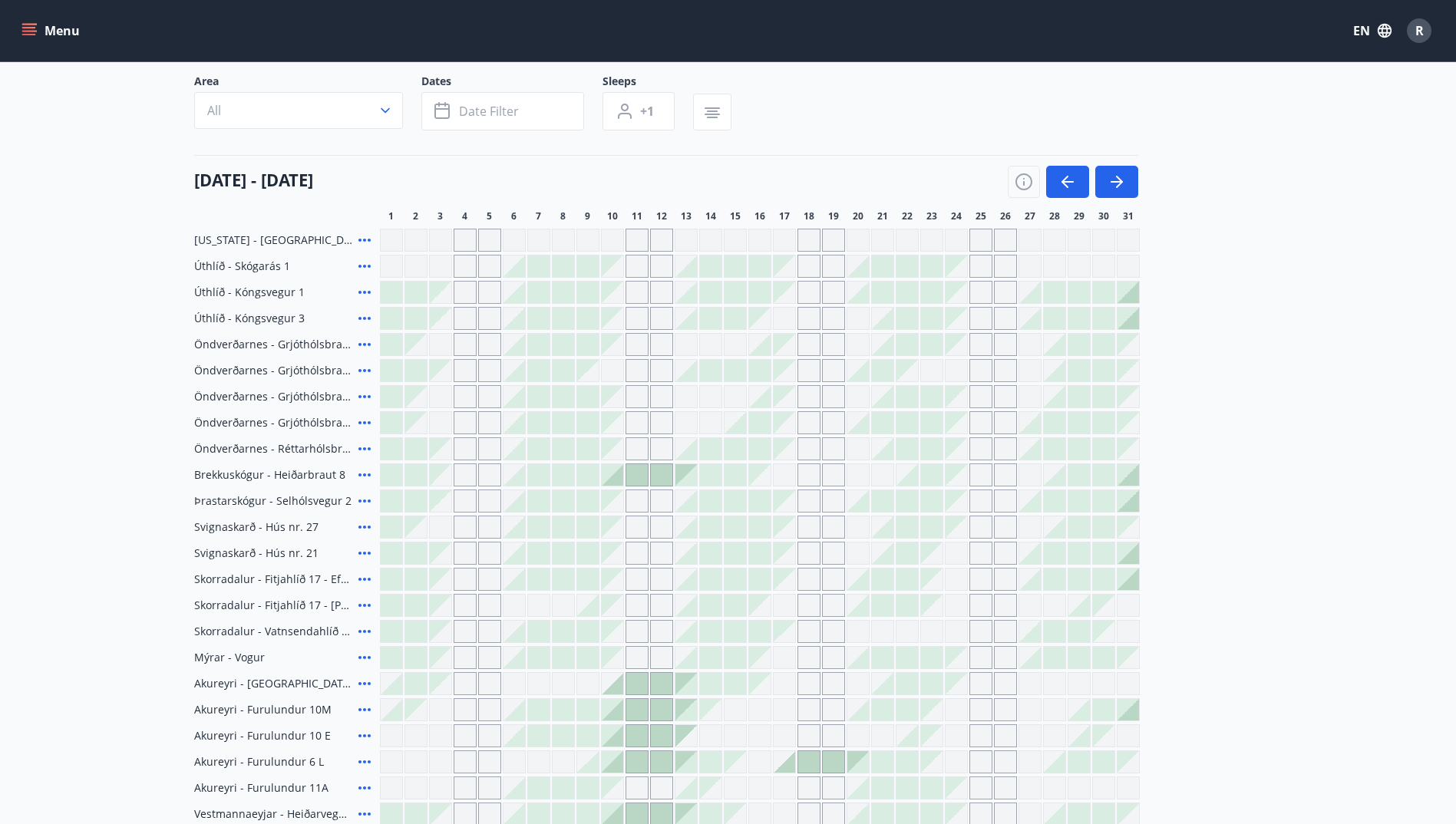
scroll to position [0, 0]
